Goal: Information Seeking & Learning: Check status

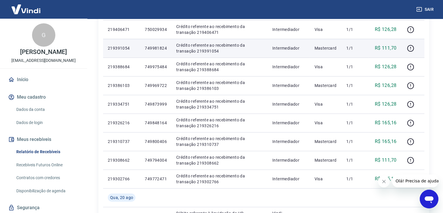
scroll to position [290, 0]
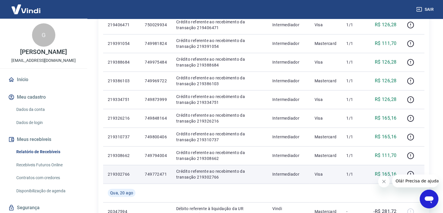
click at [159, 175] on p "749772471" at bounding box center [156, 174] width 22 height 6
copy p "749772471"
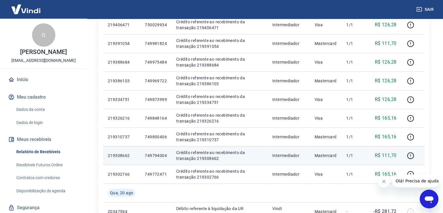
click at [161, 155] on p "749794004" at bounding box center [156, 155] width 22 height 6
copy p "749794004"
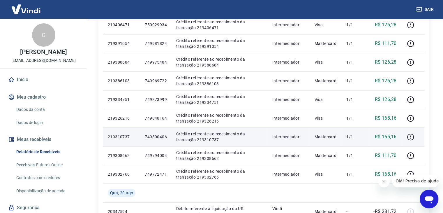
click at [155, 135] on p "749800406" at bounding box center [156, 137] width 22 height 6
copy p "749800406"
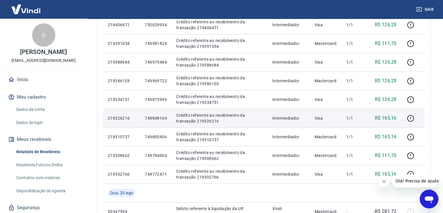
click at [159, 116] on p "749848164" at bounding box center [156, 118] width 22 height 6
copy p "749848164"
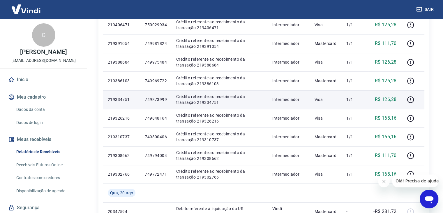
click at [156, 102] on p "749873999" at bounding box center [156, 99] width 22 height 6
copy p "749873999"
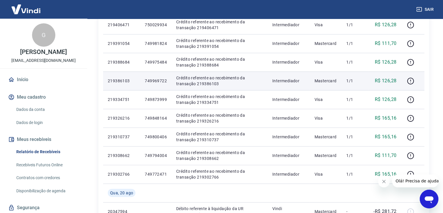
click at [159, 80] on p "749969722" at bounding box center [156, 81] width 22 height 6
copy p "749969722"
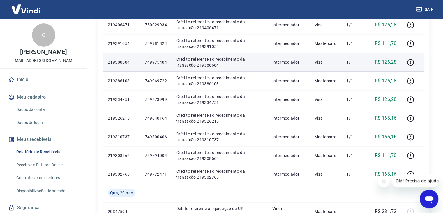
click at [159, 61] on p "749975484" at bounding box center [156, 62] width 22 height 6
copy p "749975484"
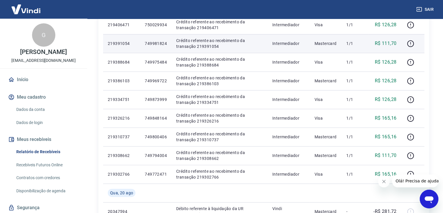
click at [157, 42] on p "749981824" at bounding box center [156, 44] width 22 height 6
copy p "749981824"
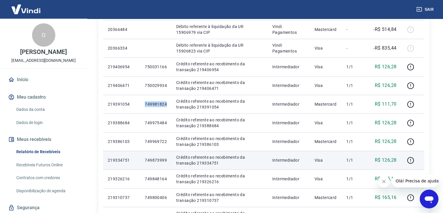
scroll to position [230, 0]
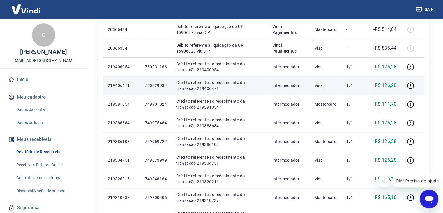
click at [157, 85] on p "750029934" at bounding box center [156, 86] width 22 height 6
copy p "750029934"
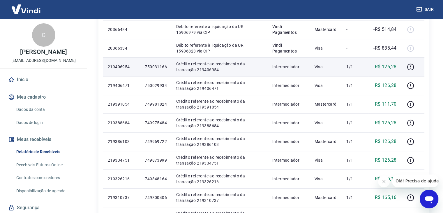
click at [158, 68] on p "750031166" at bounding box center [156, 67] width 22 height 6
copy p "750031166"
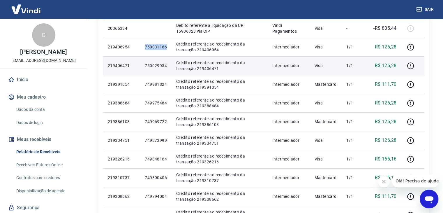
scroll to position [249, 0]
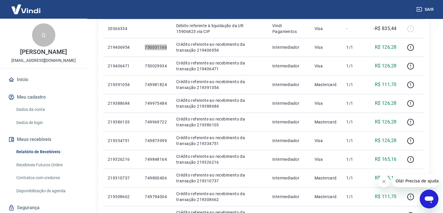
click at [385, 182] on icon "Fechar mensagem da empresa" at bounding box center [384, 181] width 5 height 5
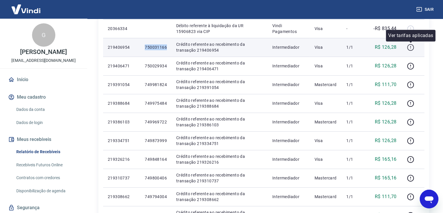
click at [411, 46] on icon "button" at bounding box center [410, 47] width 1 height 2
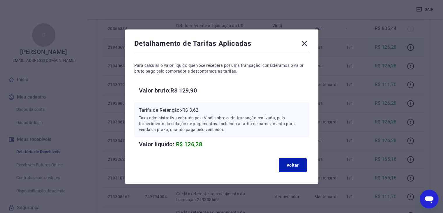
click at [301, 42] on div "Detalhamento de Tarifas Aplicadas" at bounding box center [221, 45] width 175 height 12
click at [306, 43] on icon at bounding box center [305, 44] width 6 height 6
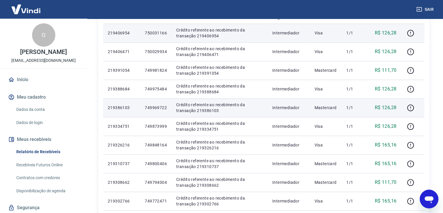
scroll to position [264, 0]
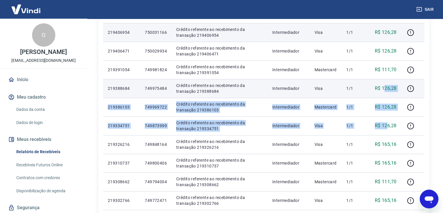
drag, startPoint x: 388, startPoint y: 125, endPoint x: 383, endPoint y: 92, distance: 33.1
click at [383, 92] on tbody "[DATE] 20387296 Débito referente à liquidação da UR 15924995 via CIP Vindi Paga…" at bounding box center [264, 69] width 322 height 429
click at [383, 92] on td "R$ 126,28" at bounding box center [385, 88] width 33 height 19
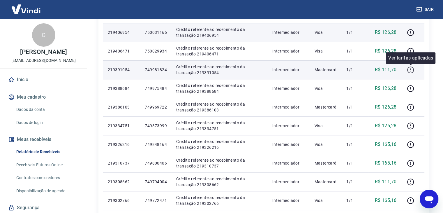
click at [410, 68] on icon "button" at bounding box center [410, 69] width 7 height 7
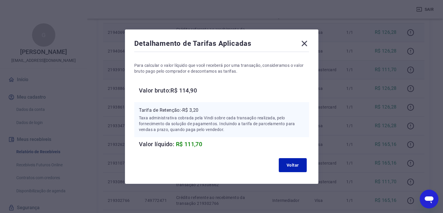
click at [307, 44] on icon at bounding box center [305, 44] width 6 height 6
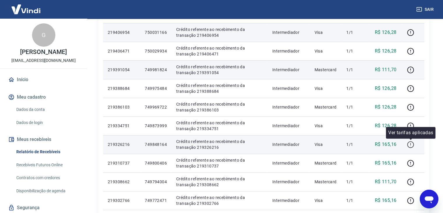
click at [410, 143] on icon "button" at bounding box center [410, 144] width 7 height 7
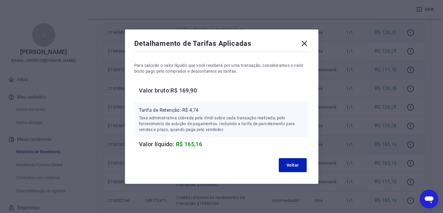
click at [306, 43] on icon at bounding box center [304, 43] width 9 height 9
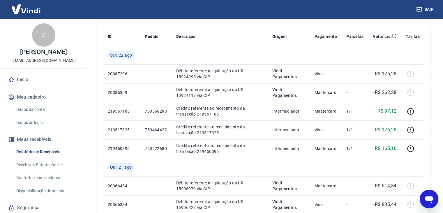
scroll to position [61, 0]
